Goal: Check status

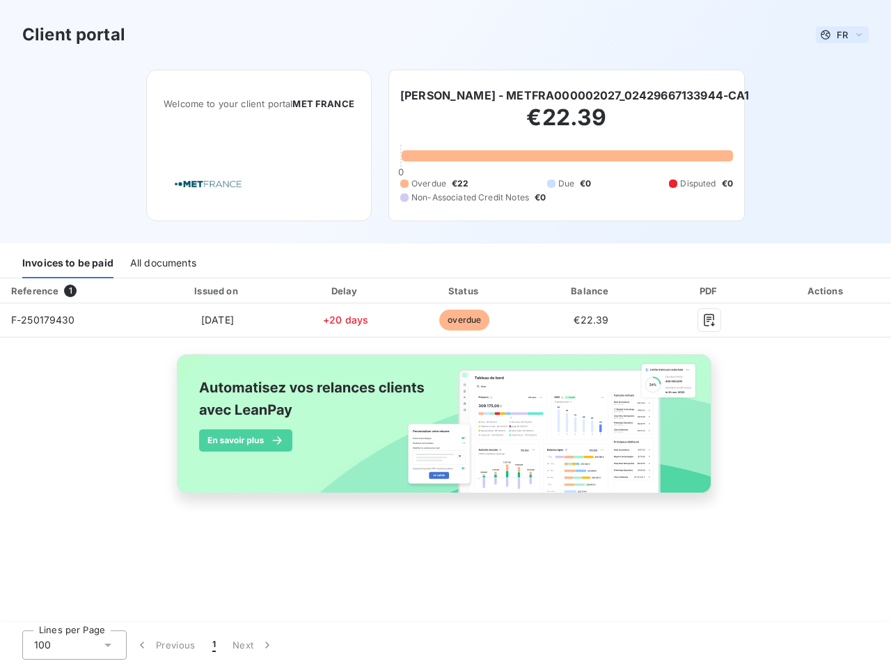
click at [842, 35] on span "FR" at bounding box center [841, 34] width 11 height 11
click at [574, 95] on h6 "[PERSON_NAME] - METFRA000002027_02429667133944-CA1" at bounding box center [574, 95] width 349 height 17
click at [67, 264] on div "Invoices to be paid" at bounding box center [67, 263] width 91 height 29
